Goal: Connect with others: Connect with others

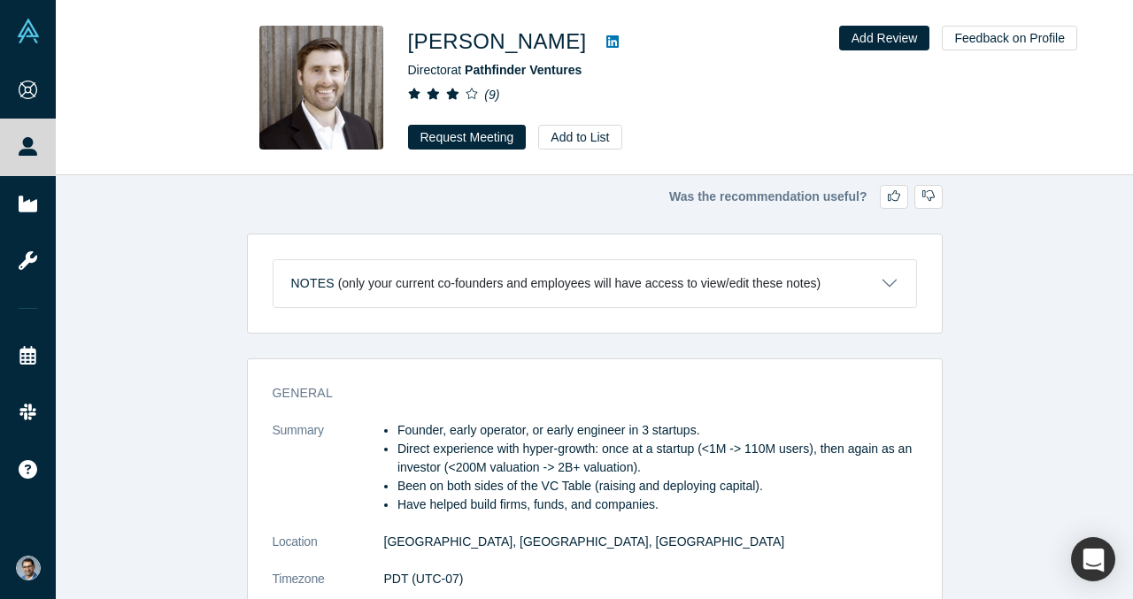
scroll to position [73, 0]
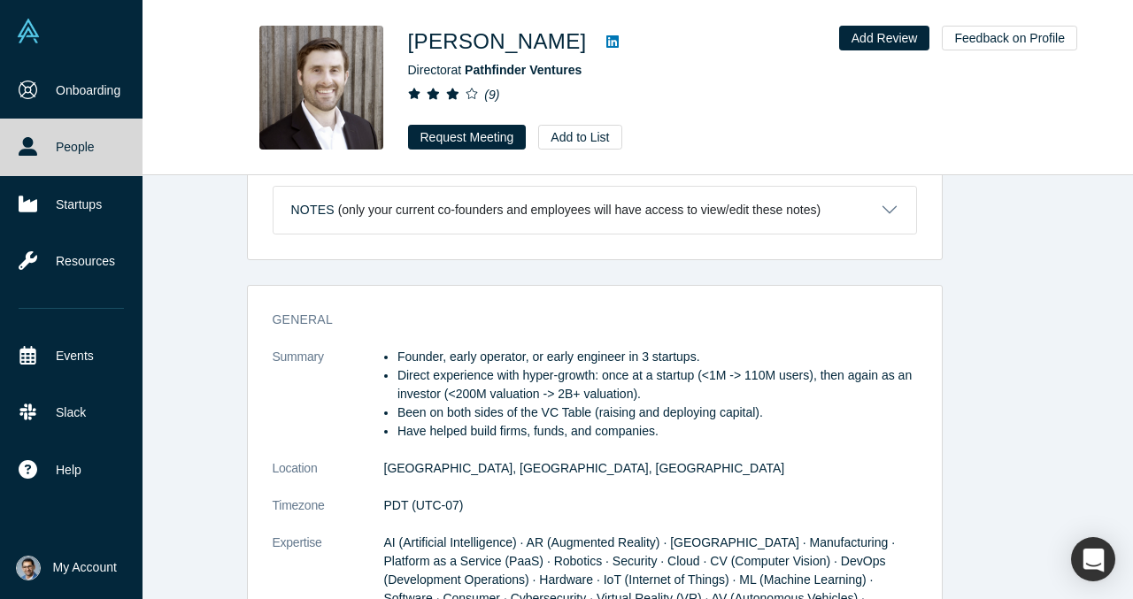
click at [55, 128] on link "People" at bounding box center [71, 147] width 143 height 57
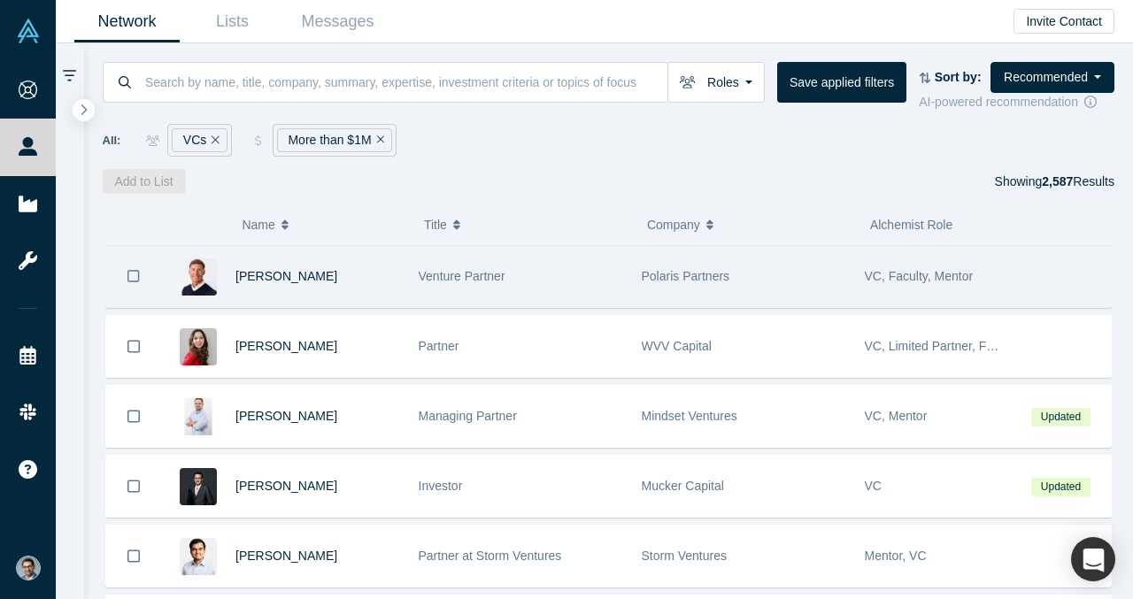
click at [315, 275] on div "[PERSON_NAME]" at bounding box center [317, 276] width 165 height 61
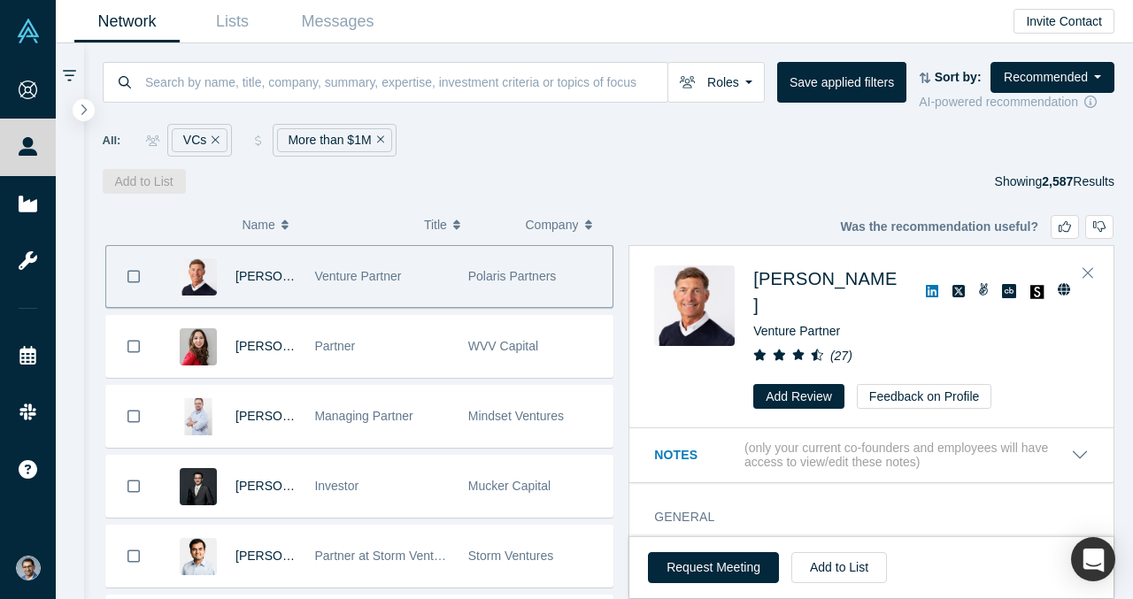
click at [774, 441] on p "(only your current co-founders and employees will have access to view/edit thes…" at bounding box center [907, 456] width 327 height 30
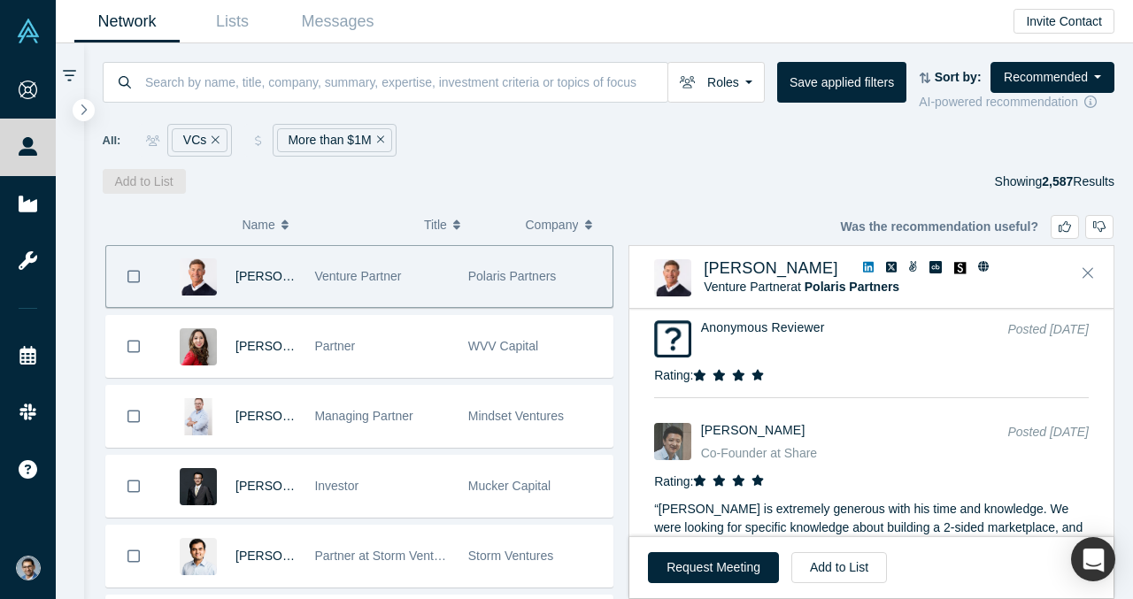
scroll to position [3784, 0]
